Goal: Task Accomplishment & Management: Complete application form

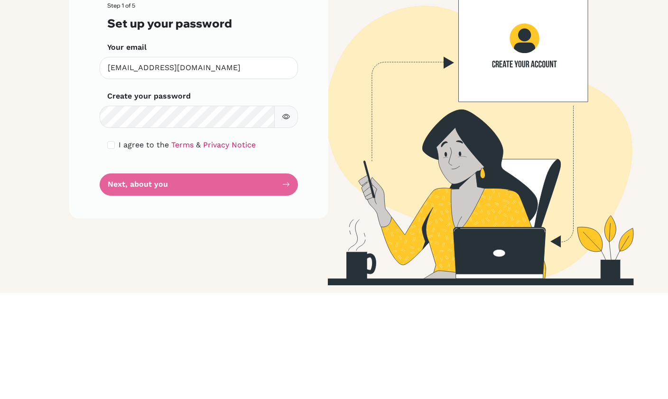
click at [297, 113] on div "Step 1 of 5 Set up your password Your email h310320@whs.tc.edu.tw Invalid email…" at bounding box center [198, 193] width 259 height 261
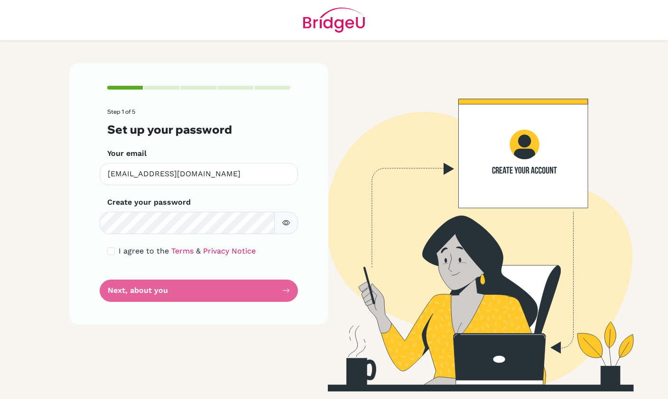
click at [287, 212] on button "button" at bounding box center [286, 223] width 24 height 22
click at [113, 248] on input "checkbox" at bounding box center [111, 252] width 8 height 8
checkbox input "true"
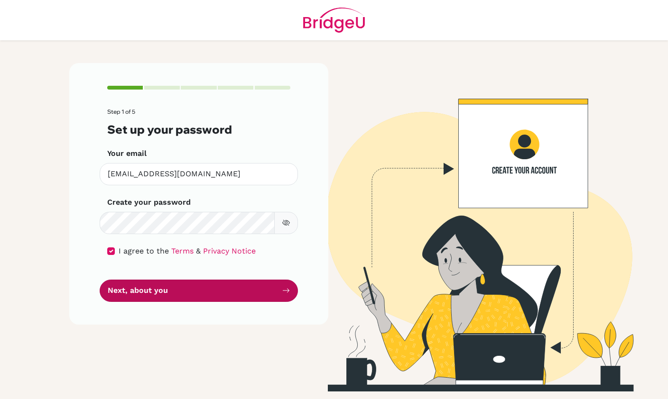
click at [131, 280] on button "Next, about you" at bounding box center [199, 291] width 198 height 22
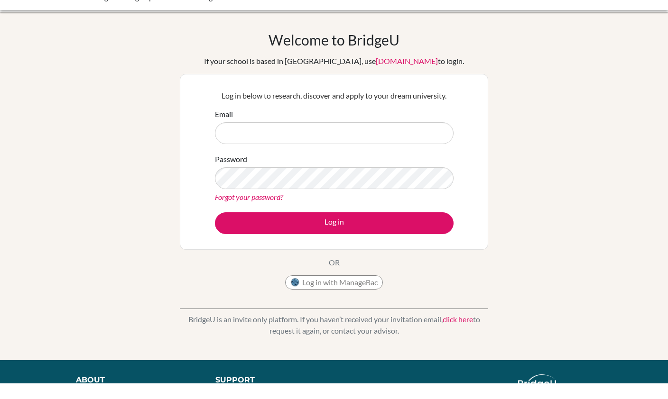
scroll to position [16, 0]
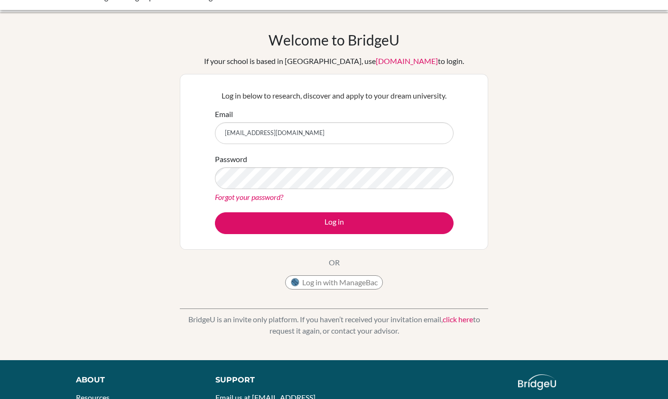
type input "[EMAIL_ADDRESS][DOMAIN_NAME]"
click at [334, 223] on button "Log in" at bounding box center [334, 223] width 239 height 22
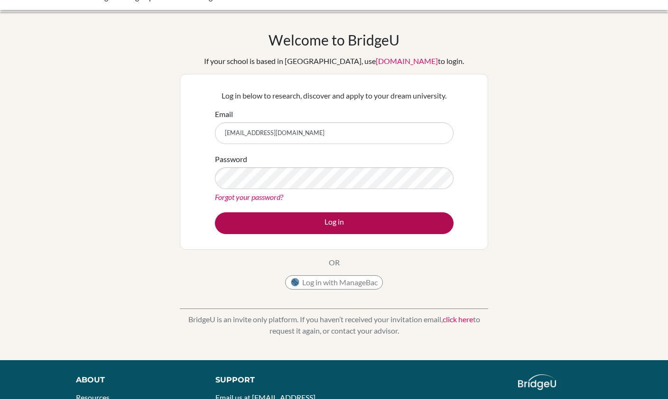
click at [359, 225] on button "Log in" at bounding box center [334, 223] width 239 height 22
